Goal: Task Accomplishment & Management: Use online tool/utility

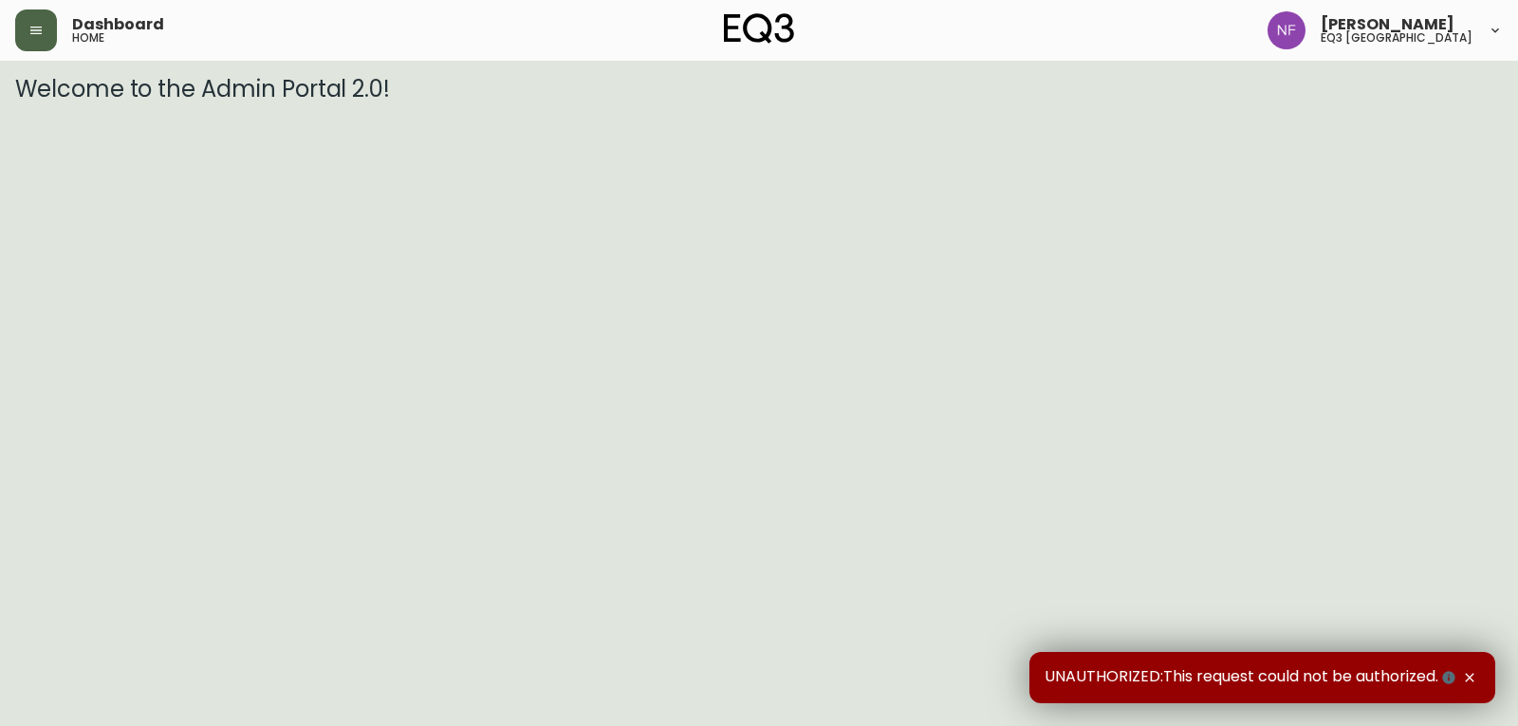
click at [28, 37] on icon "button" at bounding box center [35, 30] width 15 height 15
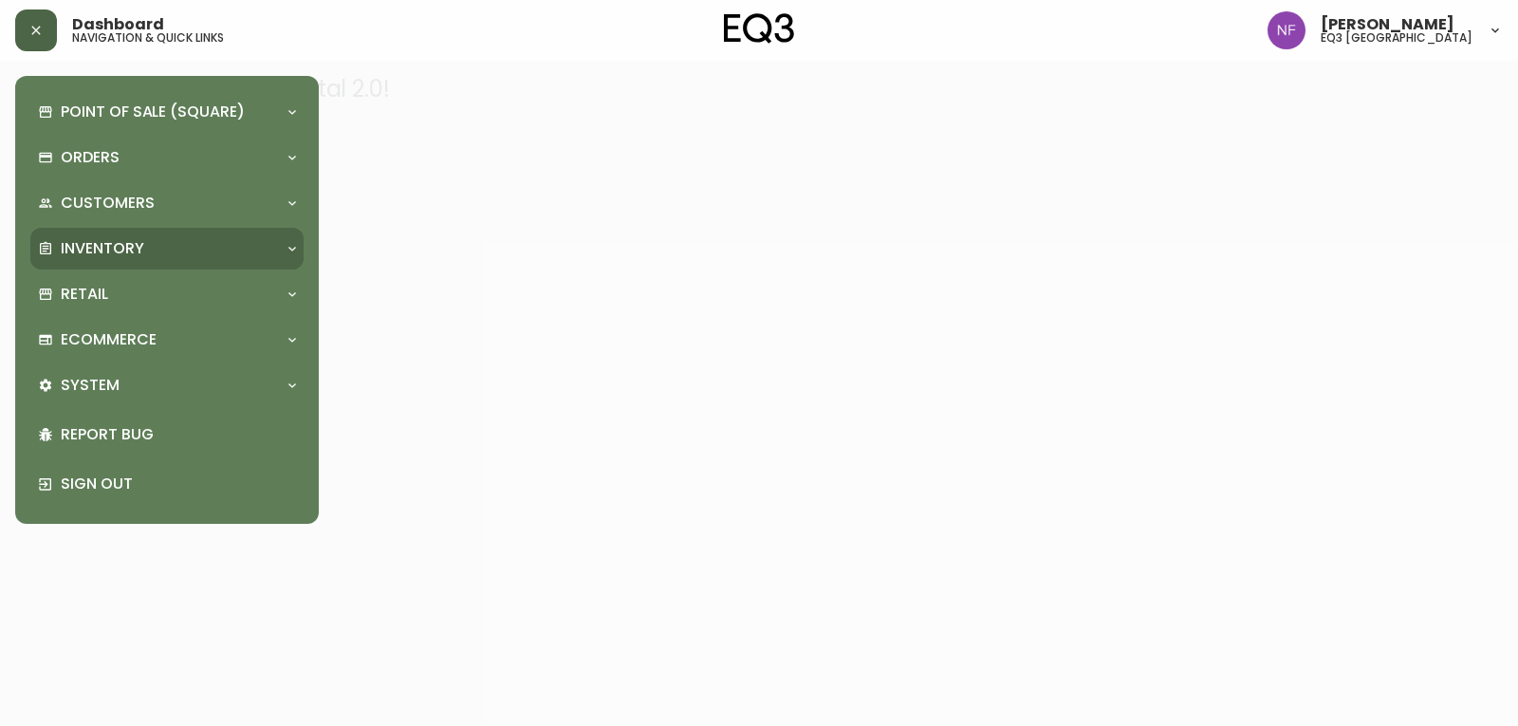
click at [191, 238] on div "Inventory" at bounding box center [157, 248] width 239 height 21
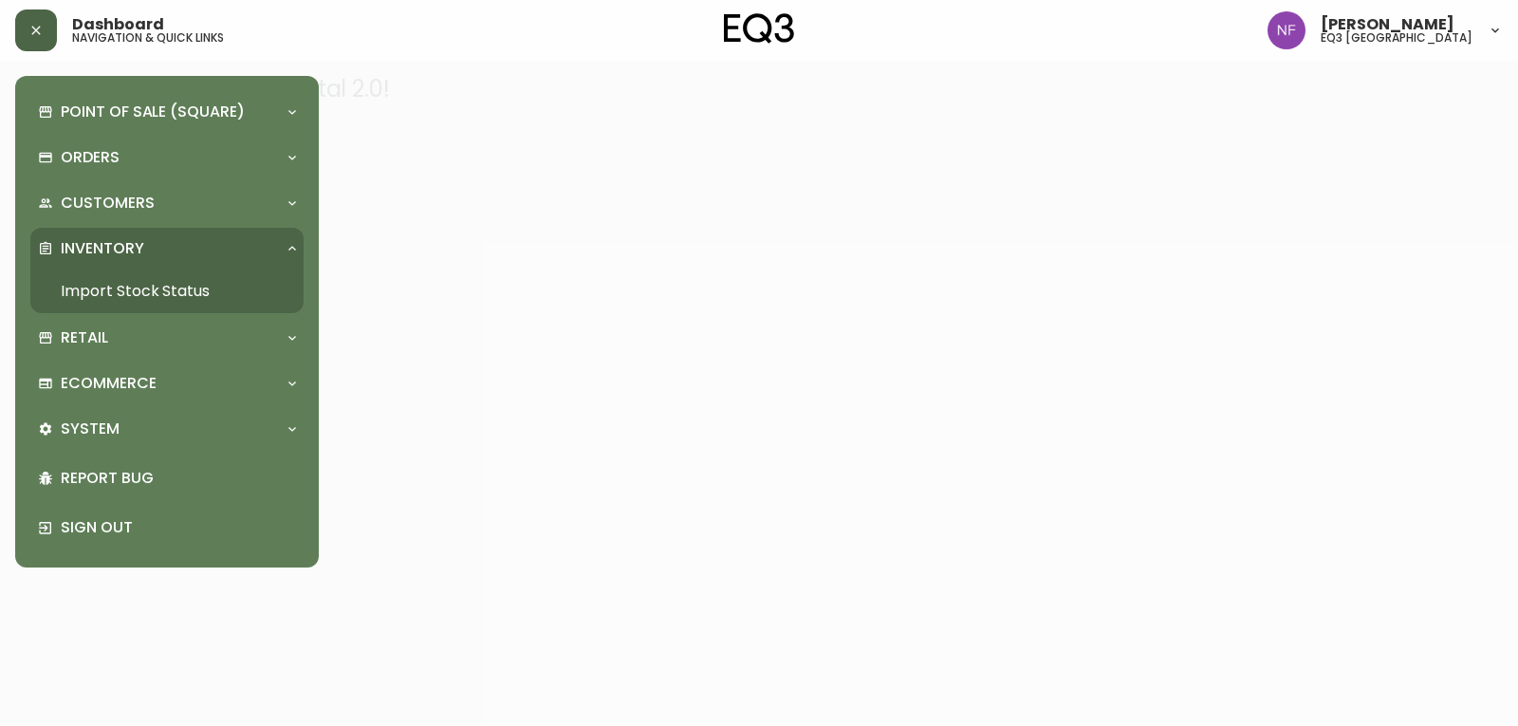
click at [198, 290] on link "Import Stock Status" at bounding box center [166, 291] width 273 height 44
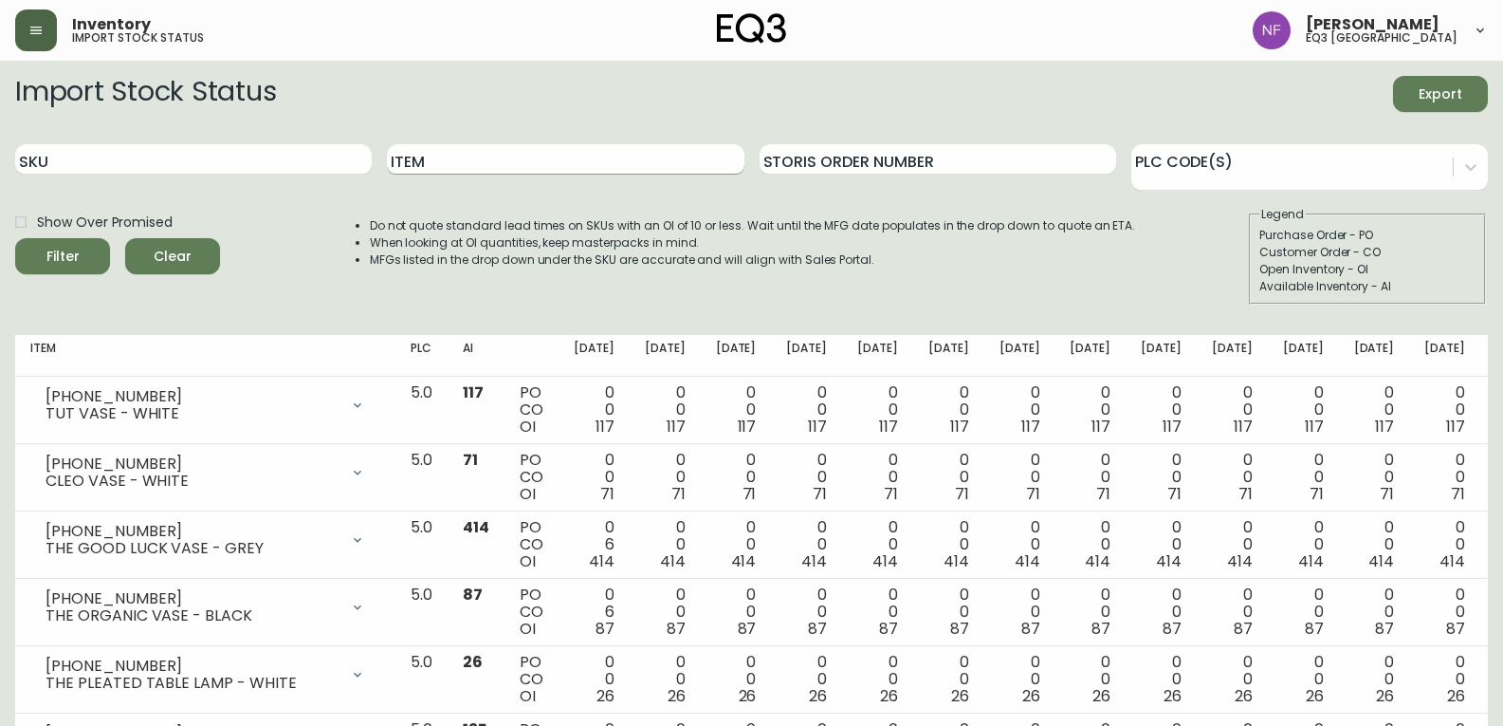
click at [621, 171] on input "Item" at bounding box center [565, 159] width 357 height 30
type input "jasper"
click at [15, 238] on button "Filter" at bounding box center [62, 256] width 95 height 36
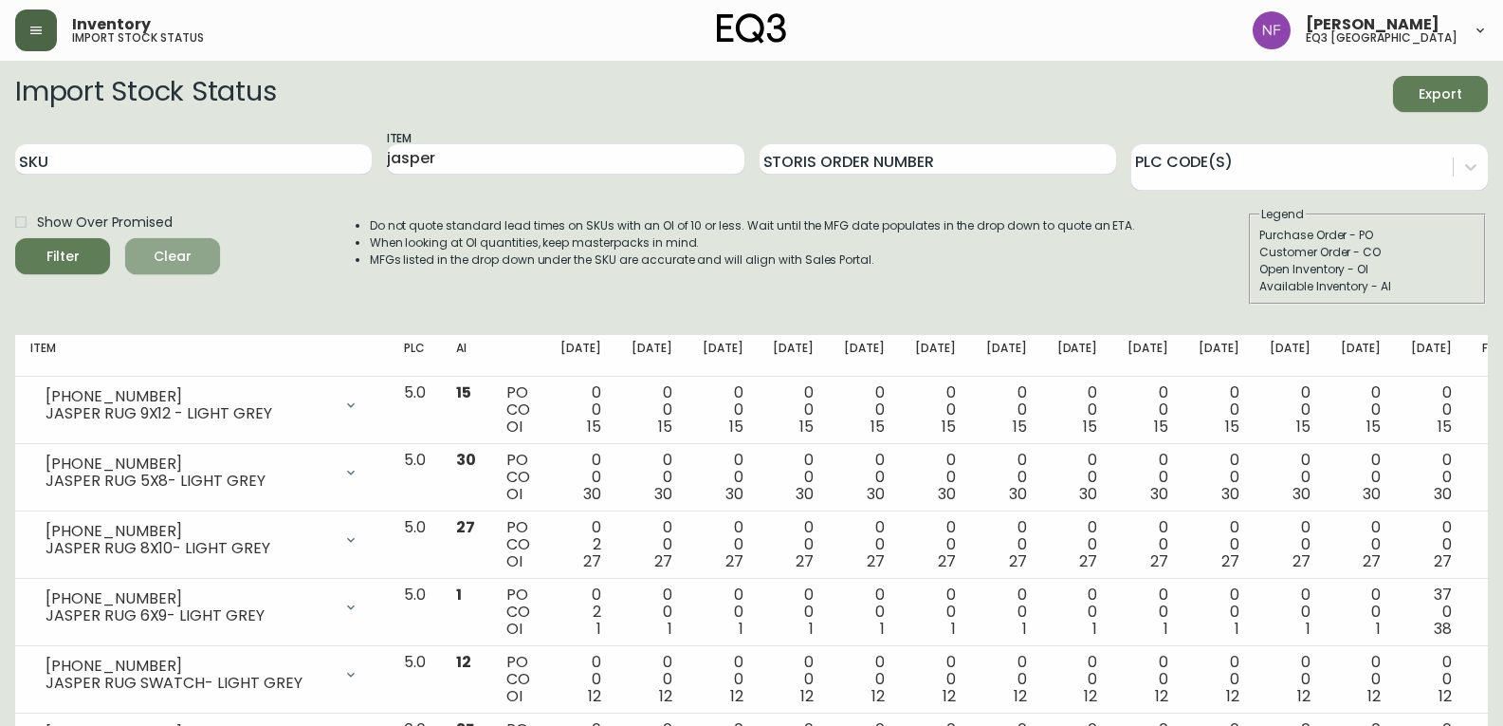
click at [146, 261] on span "Clear" at bounding box center [172, 257] width 64 height 24
